Goal: Participate in discussion

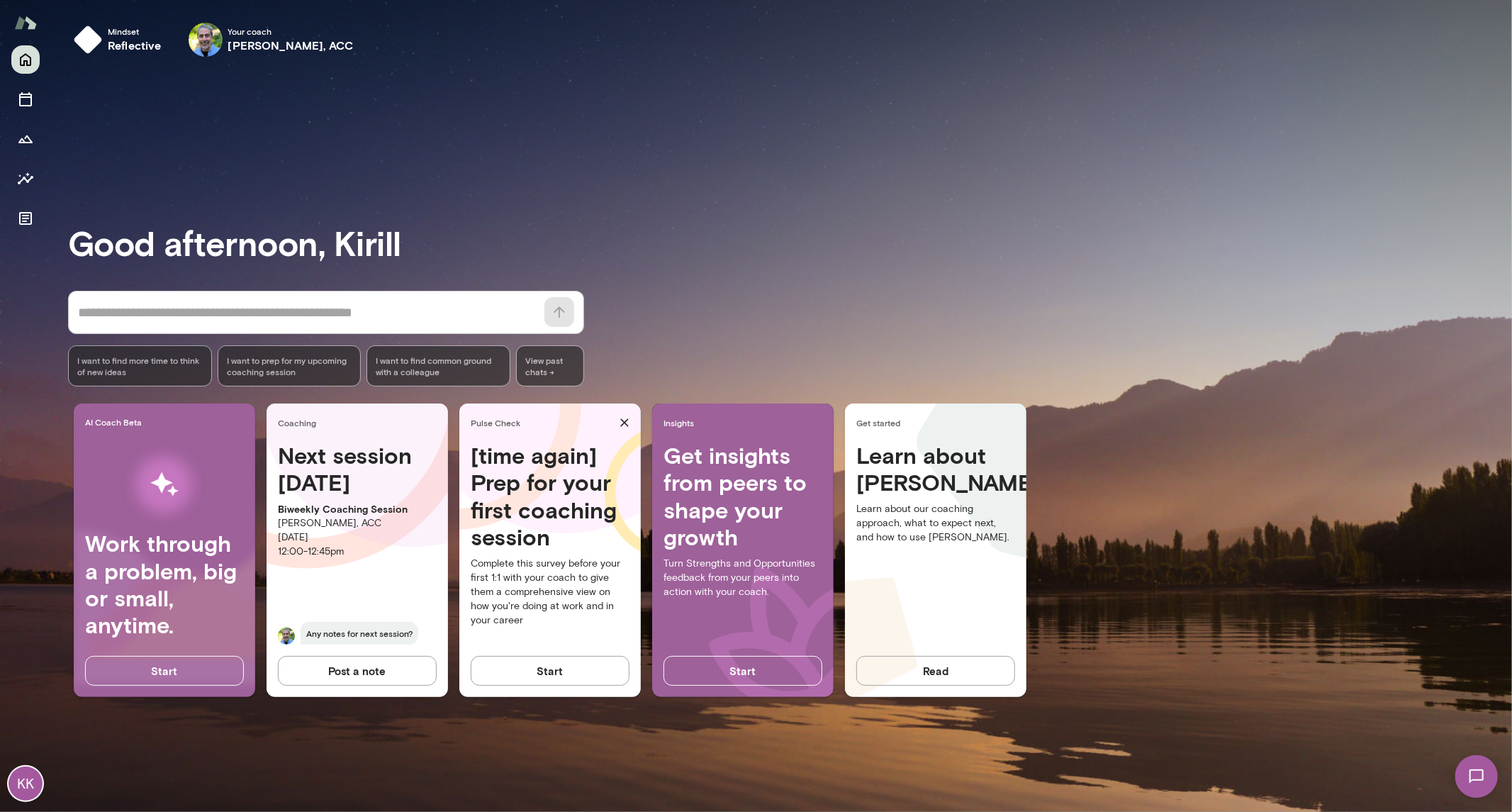
click at [1471, 764] on img at bounding box center [1476, 776] width 58 height 58
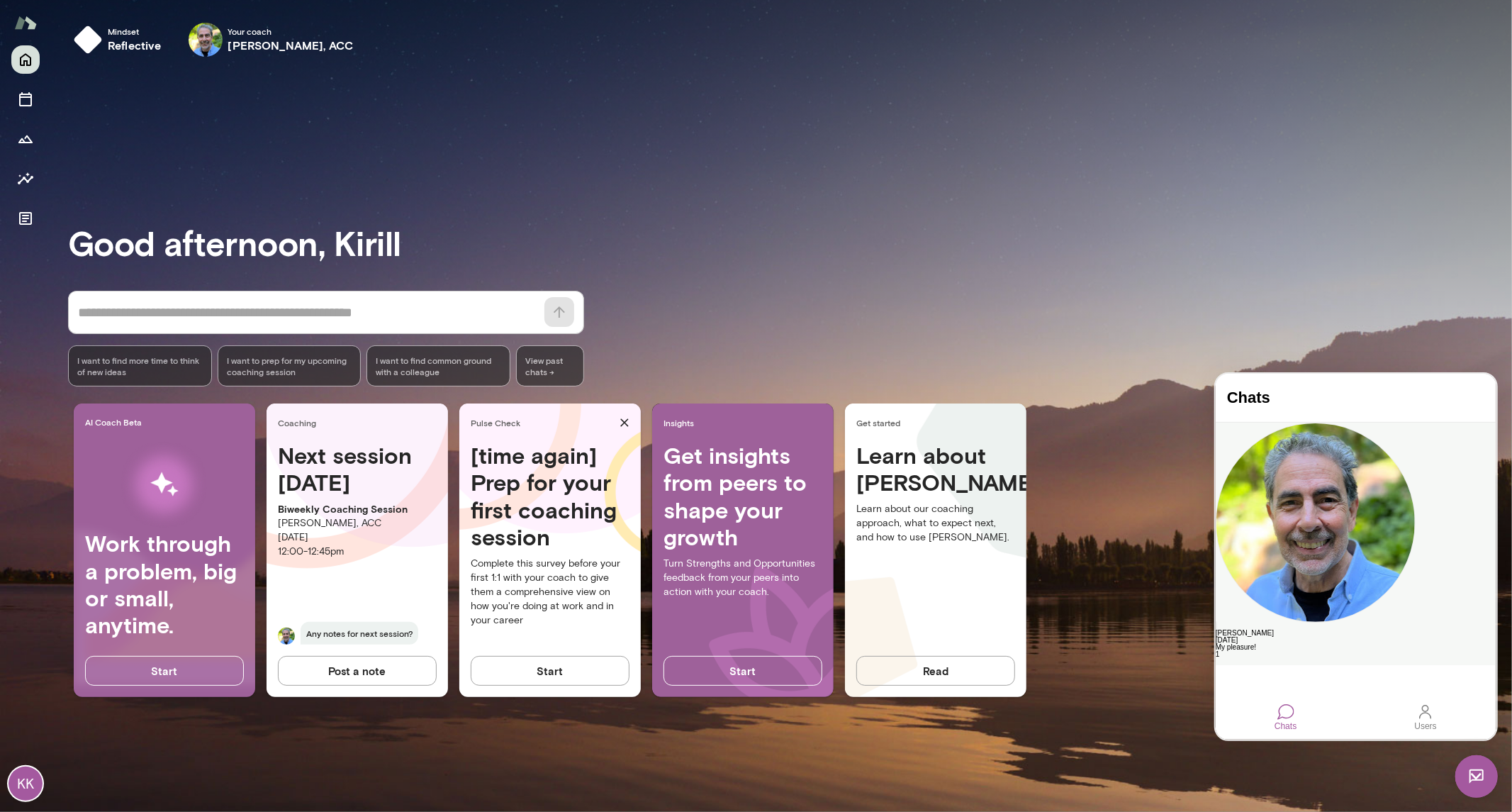
click at [1323, 643] on div "My pleasure!" at bounding box center [1354, 646] width 280 height 7
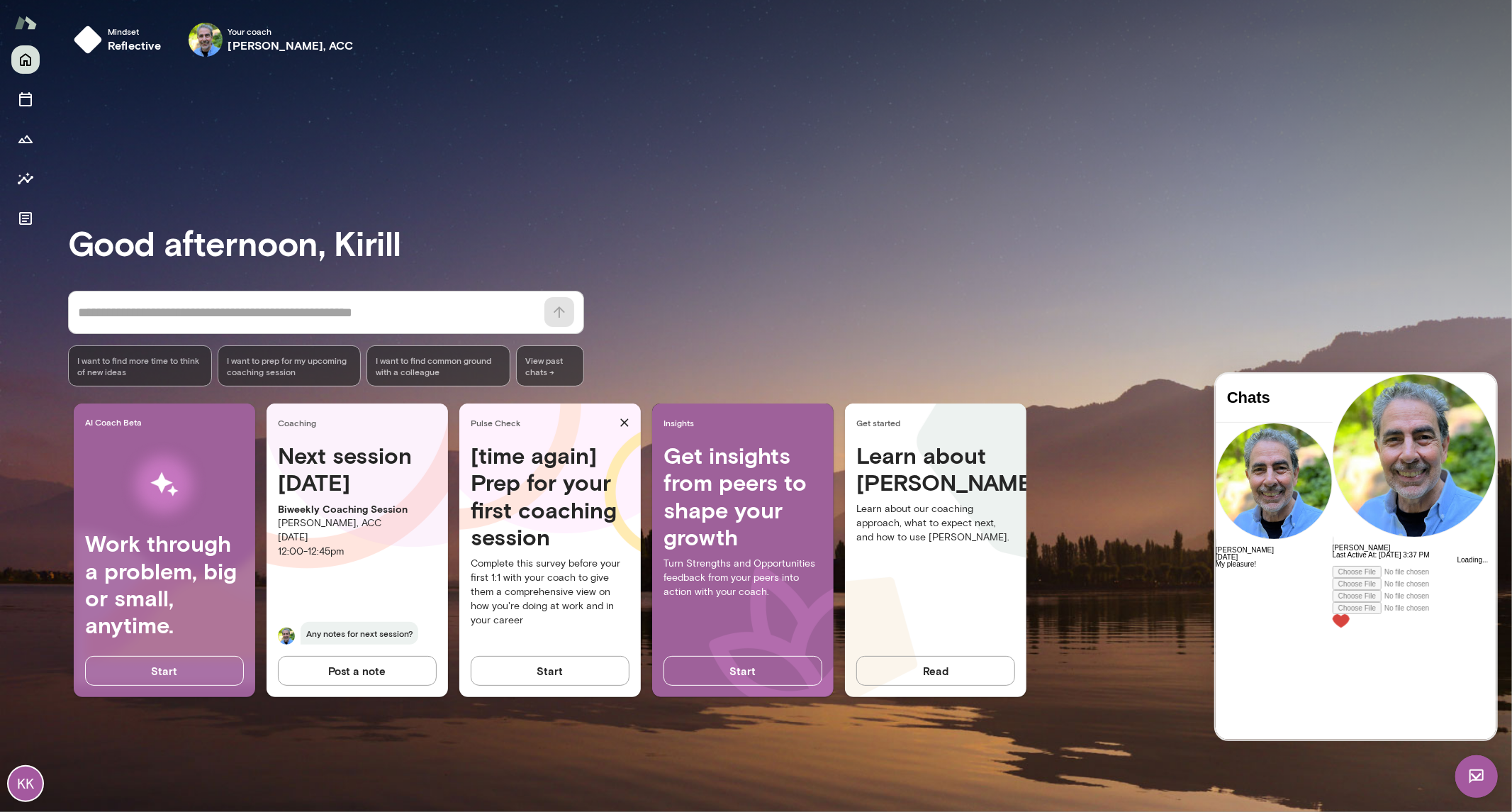
scroll to position [4320, 0]
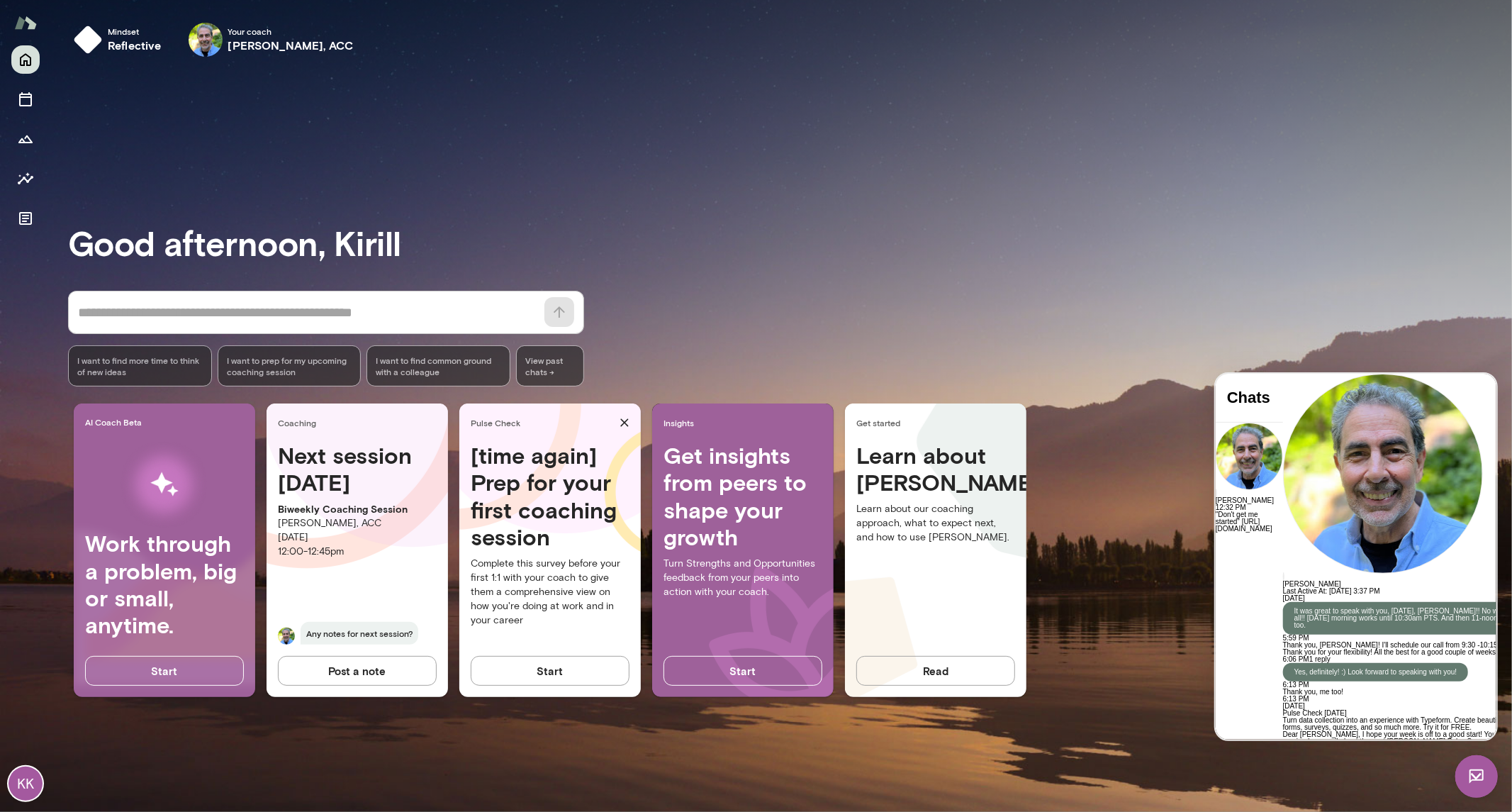
scroll to position [4776, 0]
drag, startPoint x: 1333, startPoint y: 525, endPoint x: 1413, endPoint y: 584, distance: 99.4
copy p "the whole "Outsider" album is great -- Serij, I think you'll appreciate it [URL…"
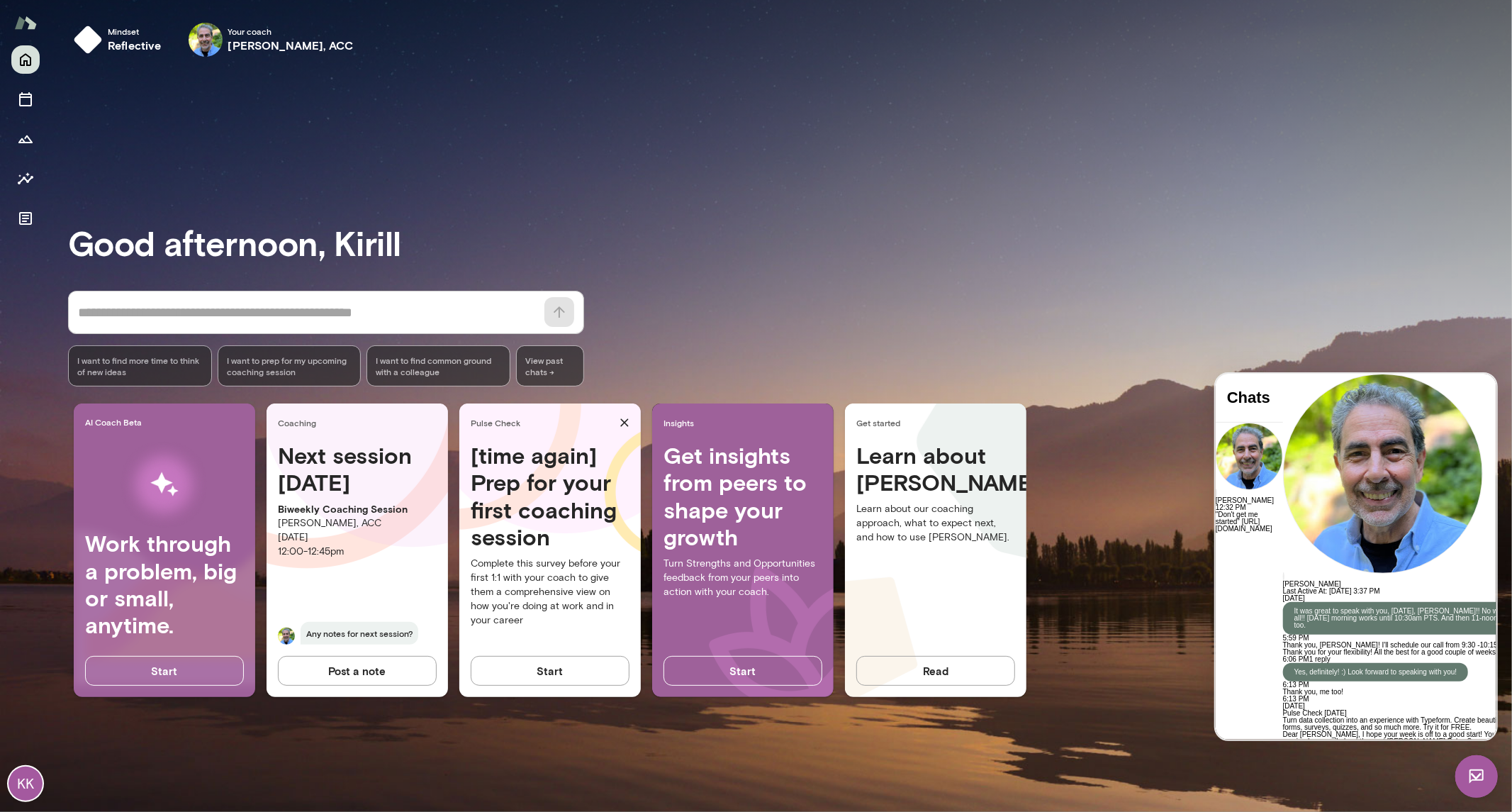
scroll to position [5170, 0]
drag, startPoint x: 1451, startPoint y: 475, endPoint x: 1332, endPoint y: 458, distance: 120.2
copy p "Outsider single [URL][DOMAIN_NAME]"
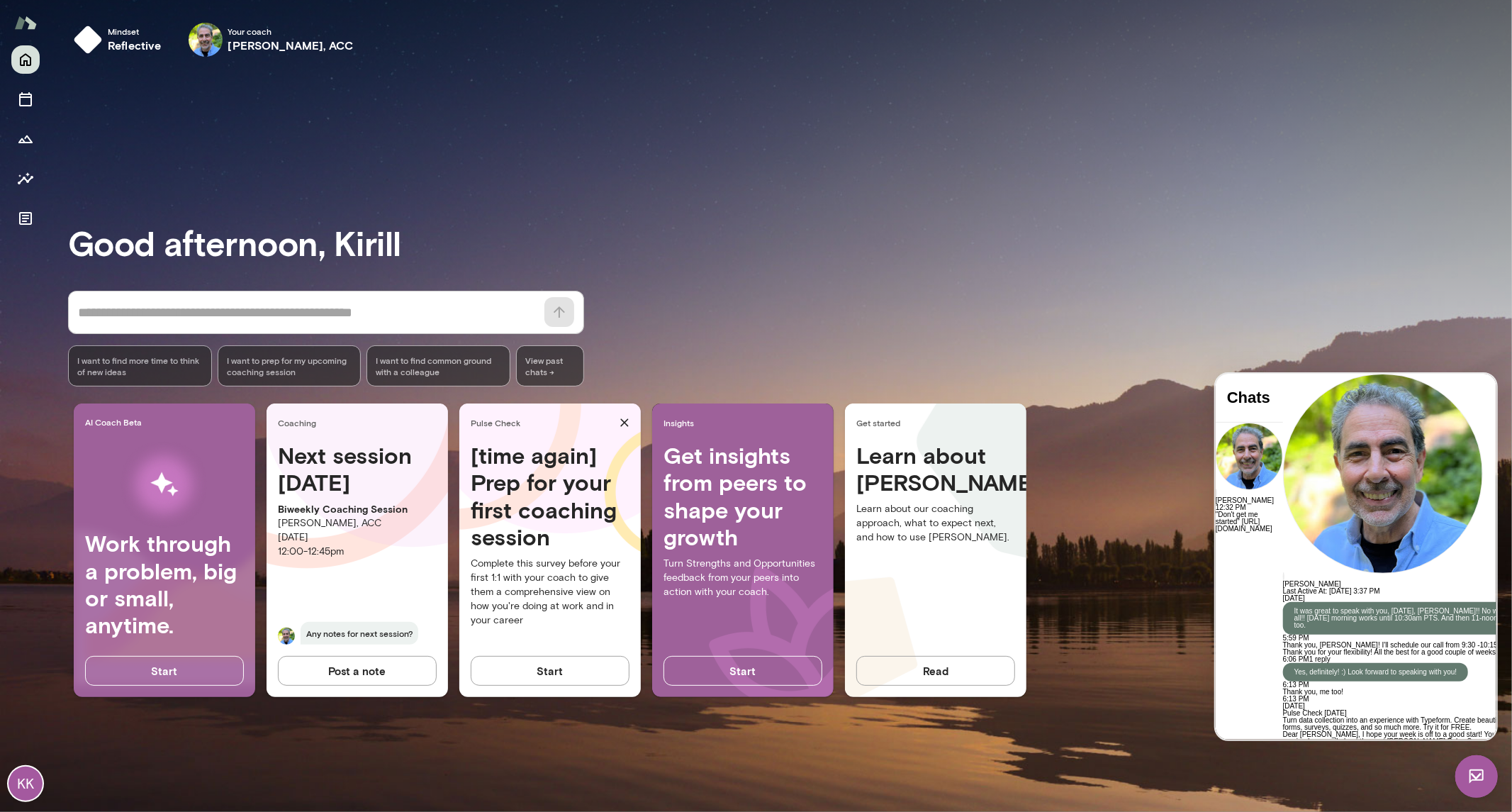
drag, startPoint x: 1449, startPoint y: 527, endPoint x: 1336, endPoint y: 473, distance: 125.2
copy div "[PERSON_NAME] · The Outsider · Song · 2005 "Beautiful Despair" too [URL][DOMAIN…"
drag, startPoint x: 1446, startPoint y: 570, endPoint x: 1329, endPoint y: 548, distance: 119.1
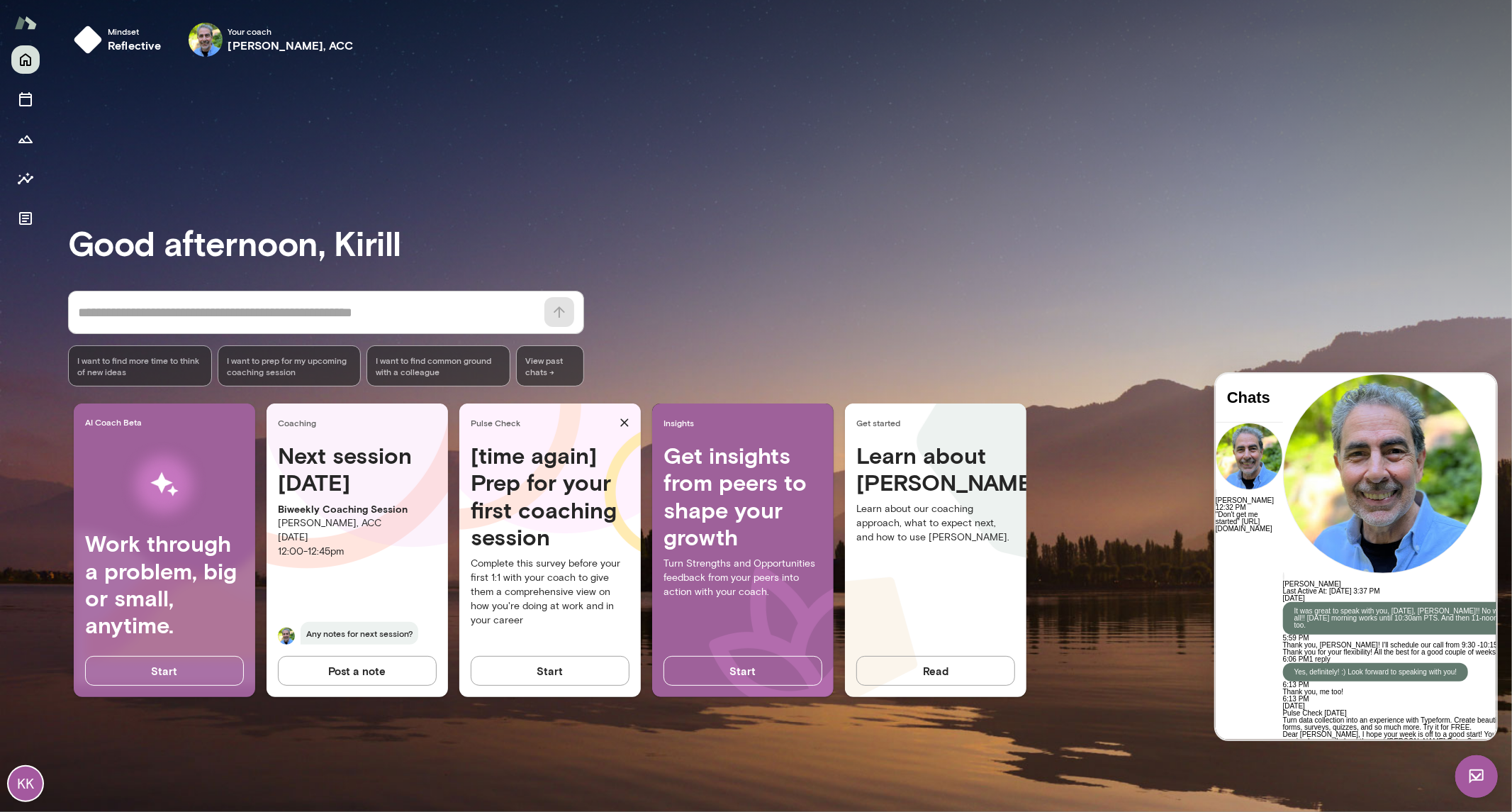
copy p ""Don't get me started" [URL][DOMAIN_NAME]"
drag, startPoint x: 1452, startPoint y: 522, endPoint x: 1332, endPoint y: 505, distance: 121.2
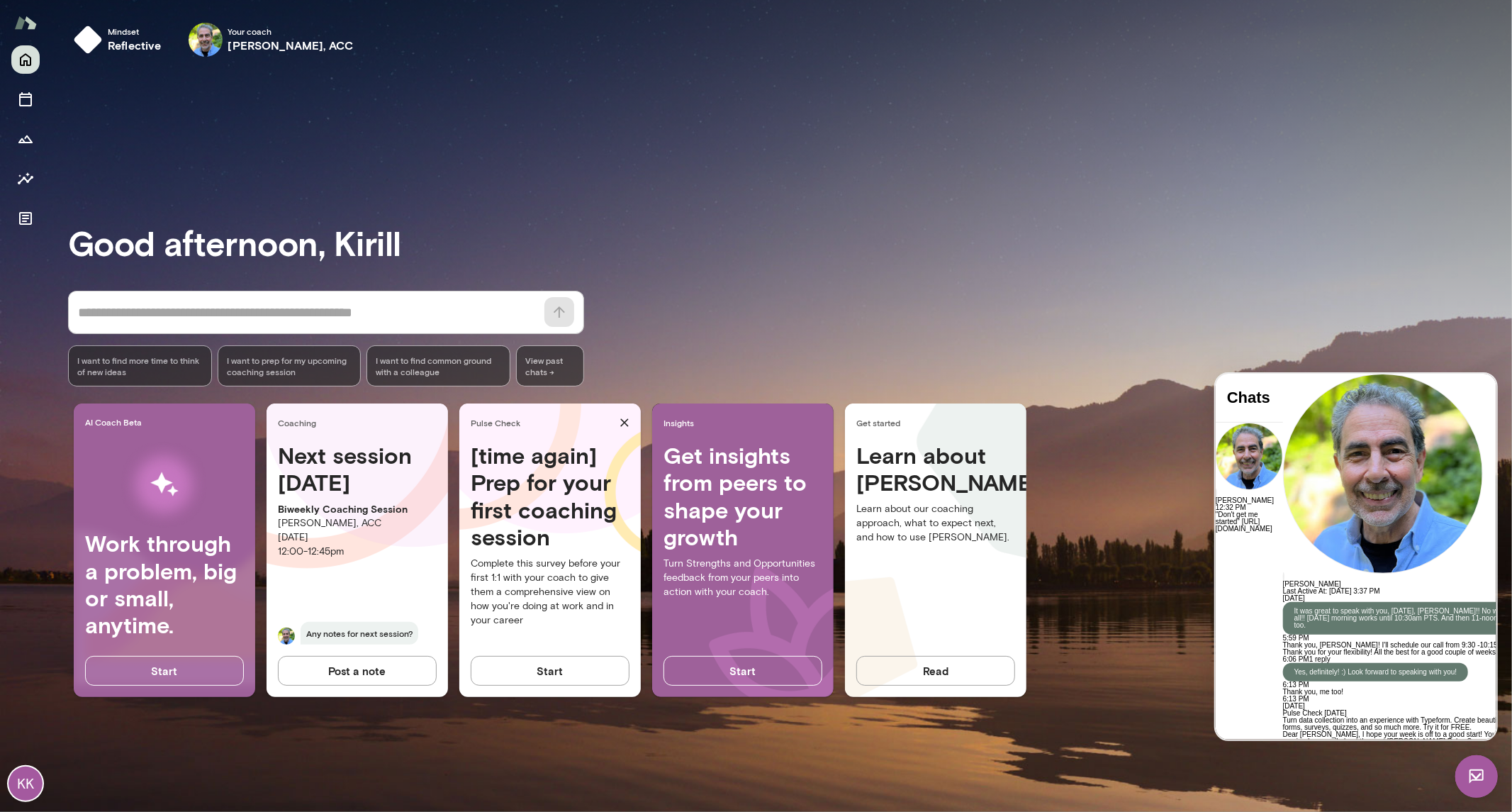
copy p ""Beautiful Despair" too [URL][DOMAIN_NAME]"
